Goal: Task Accomplishment & Management: Manage account settings

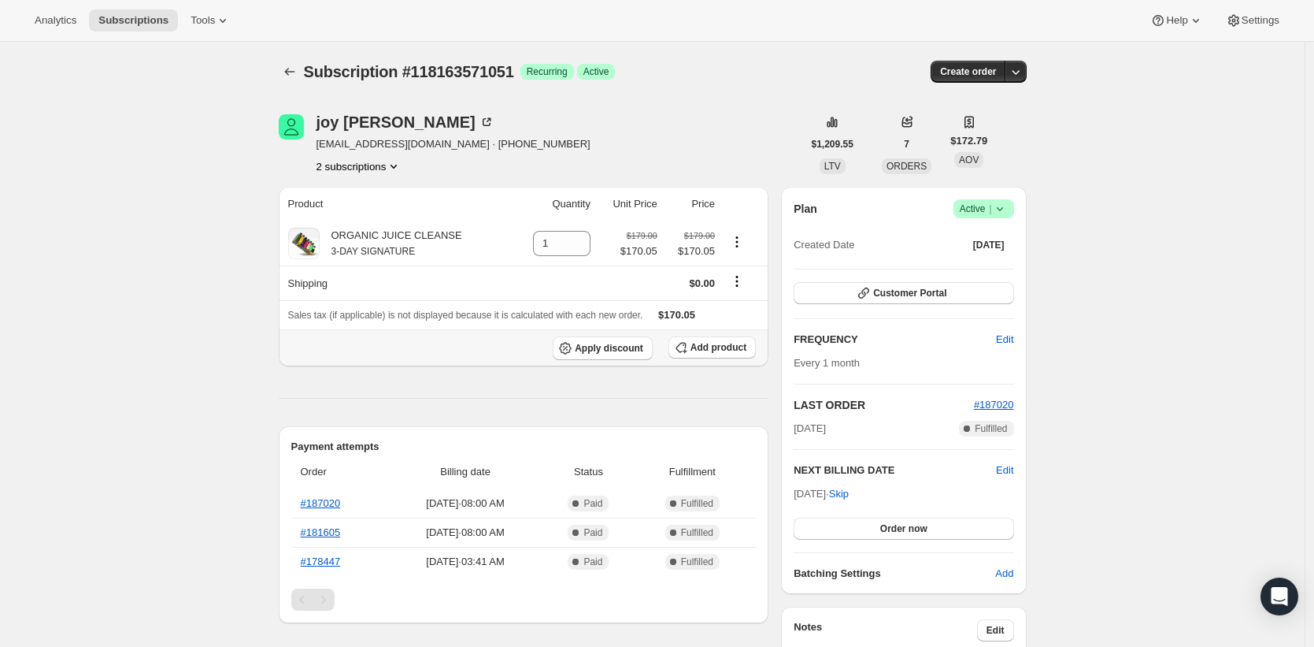
scroll to position [20, 0]
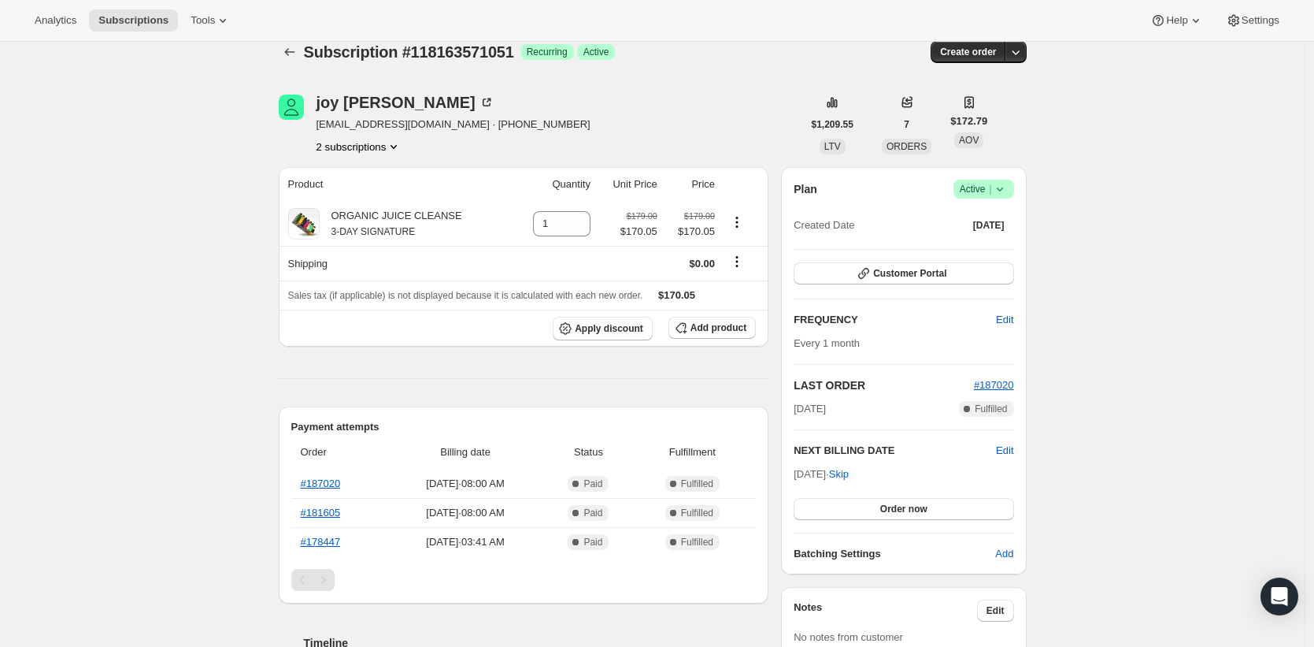
click at [365, 148] on button "2 subscriptions" at bounding box center [360, 147] width 86 height 16
click at [374, 176] on span "117108965739" at bounding box center [341, 176] width 69 height 12
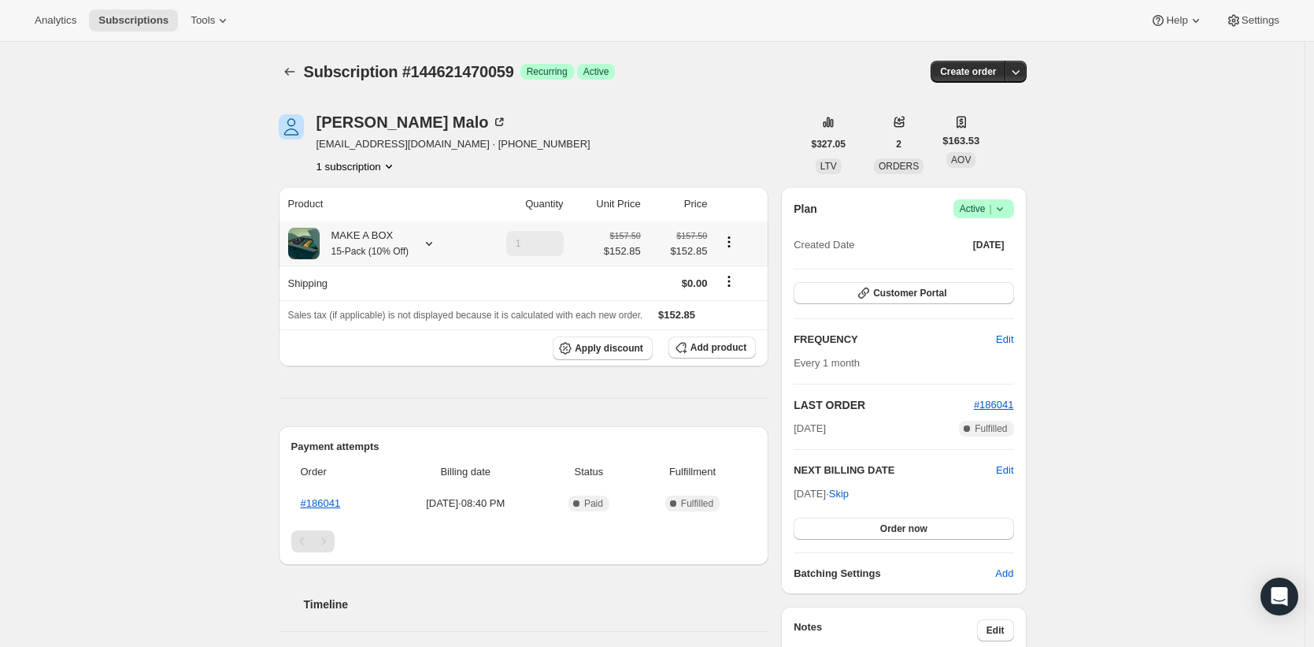
click at [409, 243] on div "MAKE A BOX 15-Pack (10% Off)" at bounding box center [364, 243] width 89 height 31
